Goal: Task Accomplishment & Management: Manage account settings

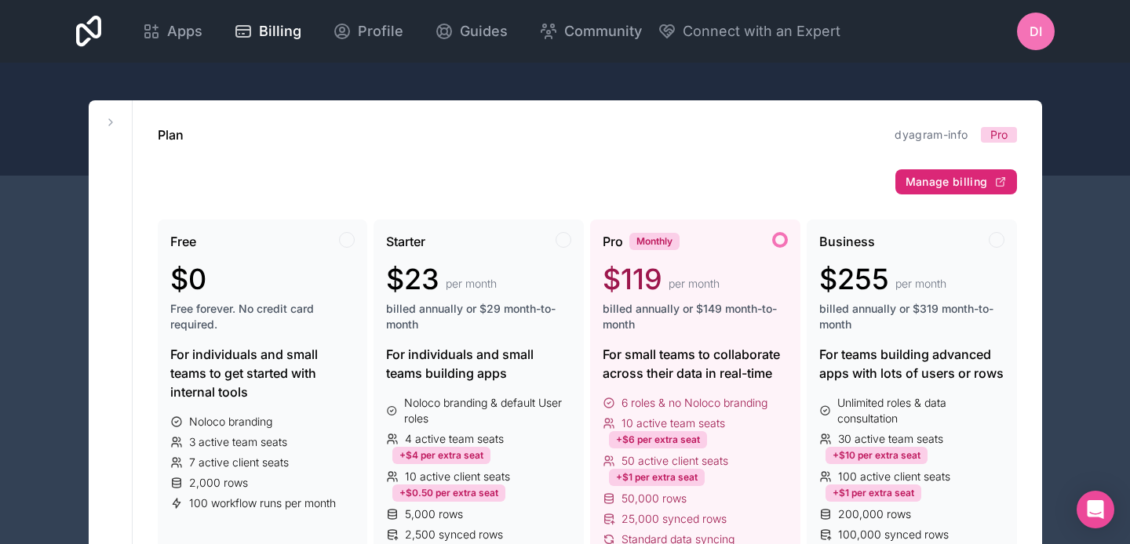
click at [984, 185] on span "Manage billing" at bounding box center [946, 182] width 82 height 14
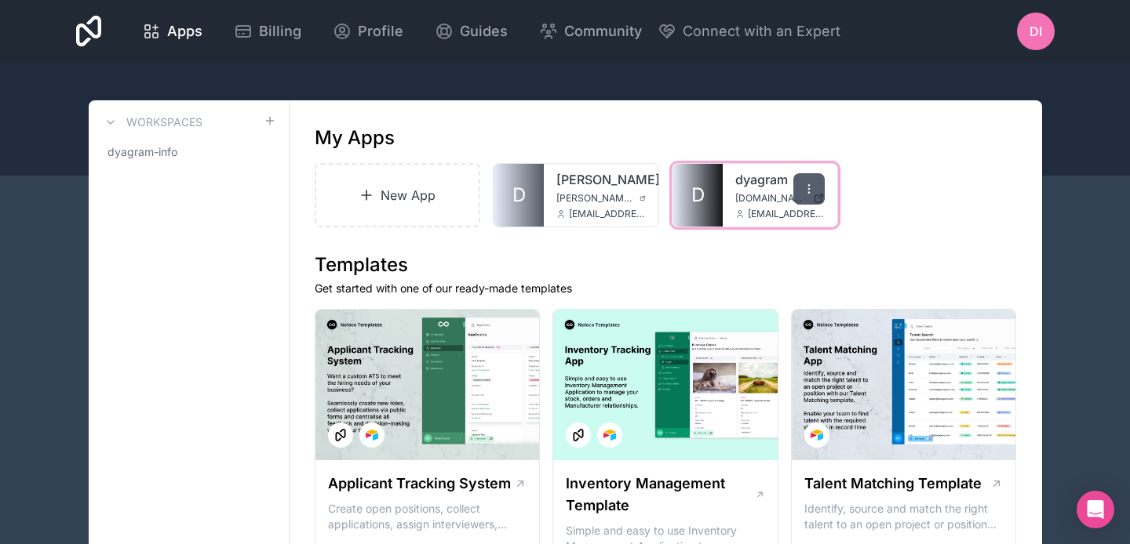
click at [809, 181] on div at bounding box center [808, 188] width 31 height 31
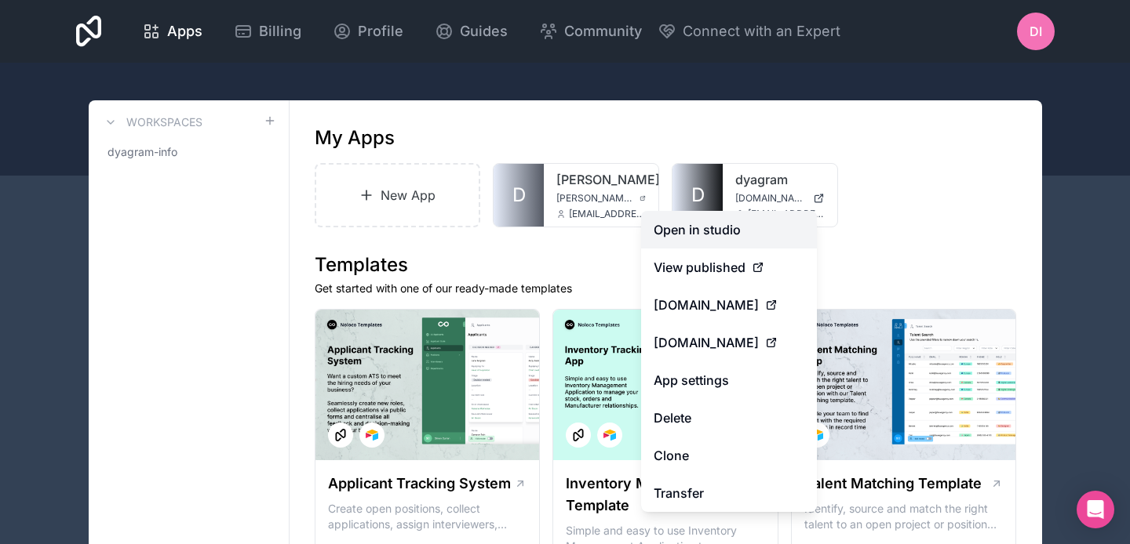
click at [763, 234] on link "Open in studio" at bounding box center [729, 230] width 176 height 38
